Goal: Task Accomplishment & Management: Manage account settings

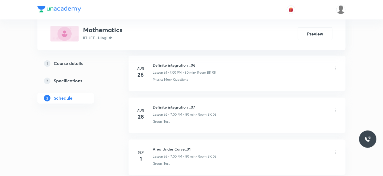
scroll to position [2938, 0]
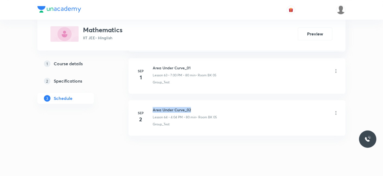
drag, startPoint x: 152, startPoint y: 100, endPoint x: 191, endPoint y: 97, distance: 38.4
click at [191, 107] on h6 "Area Under Curve_02" at bounding box center [185, 110] width 64 height 6
copy h6 "Area Under Curve_02"
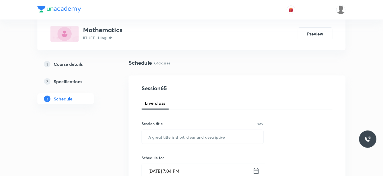
scroll to position [90, 0]
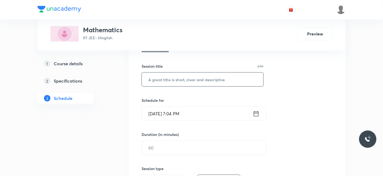
click at [179, 85] on input "text" at bounding box center [202, 80] width 121 height 14
paste input "Area Under Curve_02"
type input "Area Under Curve_03"
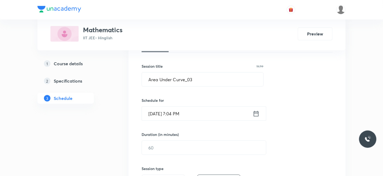
click at [172, 113] on input "Sep 4, 2025, 7:04 PM" at bounding box center [197, 114] width 111 height 14
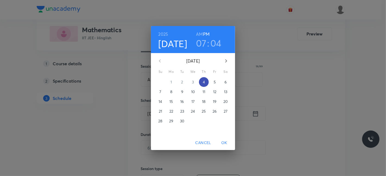
drag, startPoint x: 212, startPoint y: 82, endPoint x: 204, endPoint y: 82, distance: 8.2
click at [204, 82] on div "31 1 2 3 4 5 6" at bounding box center [193, 82] width 84 height 10
click at [204, 82] on p "4" at bounding box center [204, 81] width 2 height 5
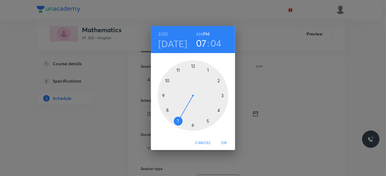
click at [200, 43] on h3 "07" at bounding box center [201, 42] width 11 height 11
click at [213, 45] on h3 "04" at bounding box center [215, 42] width 11 height 11
drag, startPoint x: 206, startPoint y: 66, endPoint x: 208, endPoint y: 69, distance: 3.1
click at [208, 69] on div at bounding box center [193, 95] width 71 height 71
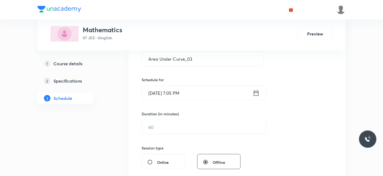
scroll to position [120, 0]
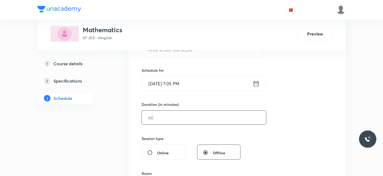
click at [176, 118] on input "text" at bounding box center [204, 118] width 124 height 14
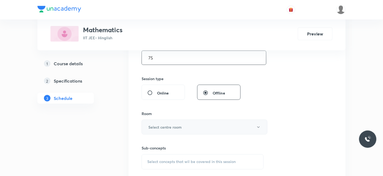
scroll to position [181, 0]
type input "75"
click at [149, 127] on h6 "Select centre room" at bounding box center [164, 127] width 33 height 6
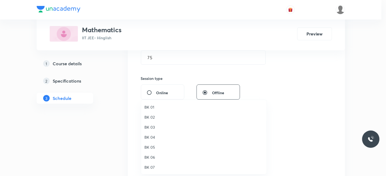
click at [152, 147] on span "BK 05" at bounding box center [203, 148] width 119 height 6
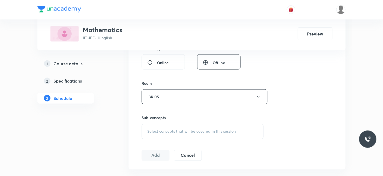
click at [162, 130] on span "Select concepts that wil be covered in this session" at bounding box center [191, 132] width 88 height 4
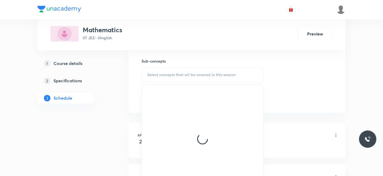
scroll to position [271, 0]
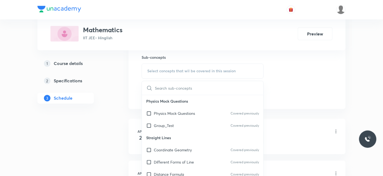
drag, startPoint x: 162, startPoint y: 126, endPoint x: 98, endPoint y: 112, distance: 65.9
click at [162, 126] on p "Group_Test" at bounding box center [164, 126] width 20 height 6
checkbox input "true"
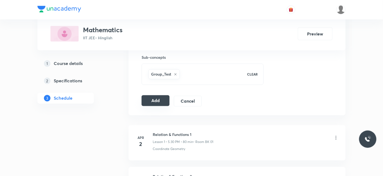
click at [161, 100] on button "Add" at bounding box center [156, 100] width 28 height 11
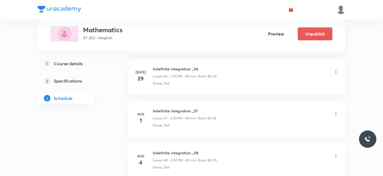
scroll to position [2731, 0]
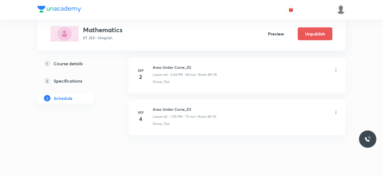
click at [177, 124] on li "Sep 4 Area Under Curve_03 Lesson 65 • 7:05 PM • 75 min • Room BK 05 Group_Test" at bounding box center [237, 118] width 217 height 36
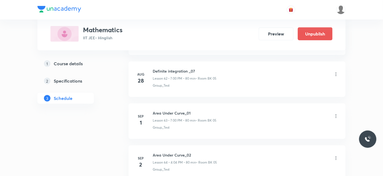
scroll to position [2641, 0]
